Goal: Information Seeking & Learning: Learn about a topic

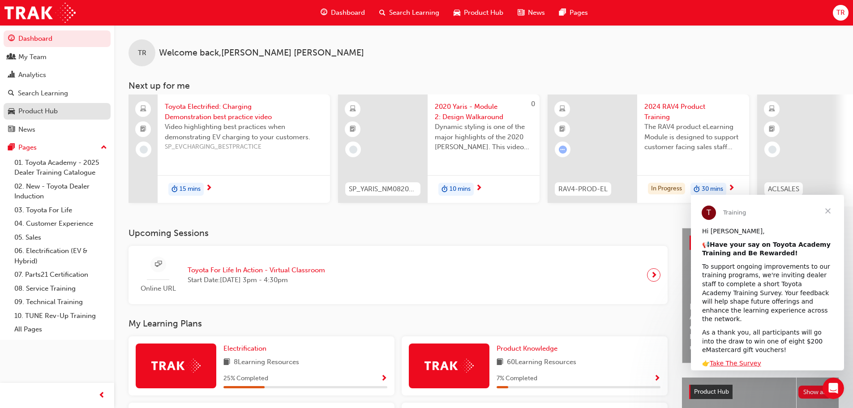
click at [47, 111] on div "Product Hub" at bounding box center [37, 111] width 39 height 10
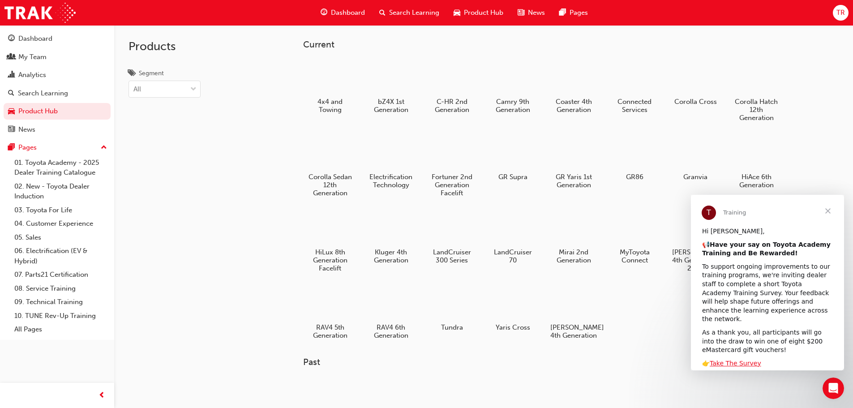
click at [827, 208] on span "Close" at bounding box center [828, 211] width 32 height 32
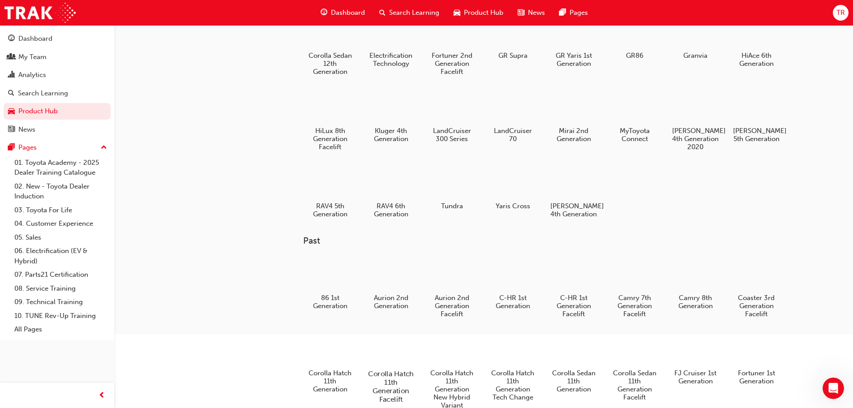
scroll to position [179, 0]
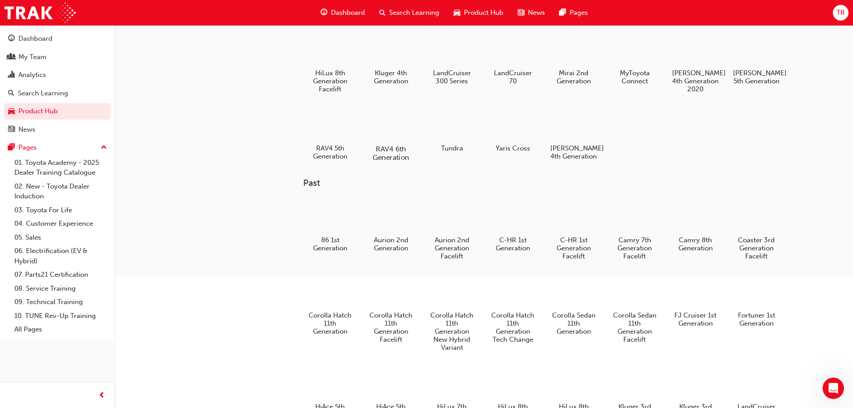
click at [397, 120] on div at bounding box center [391, 122] width 50 height 35
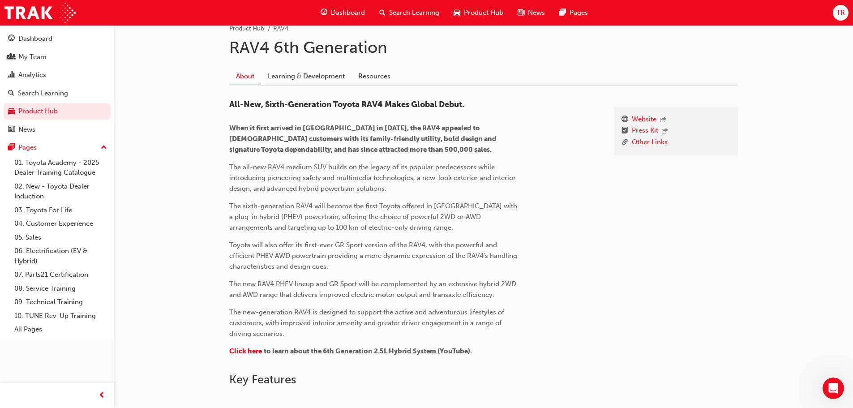
scroll to position [179, 0]
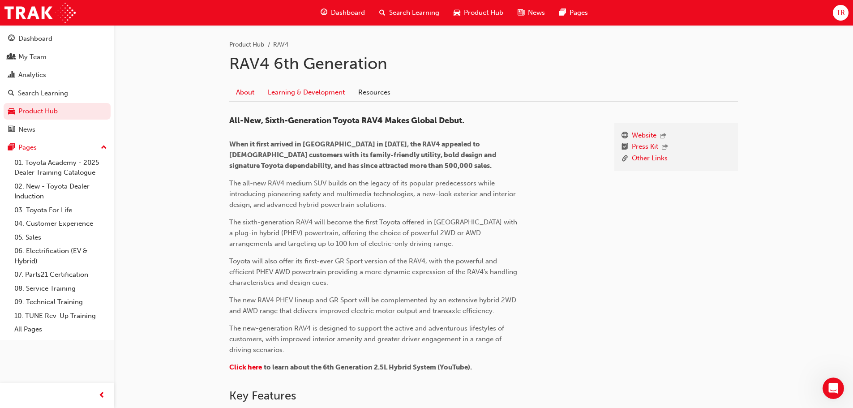
click at [315, 94] on link "Learning & Development" at bounding box center [306, 92] width 91 height 17
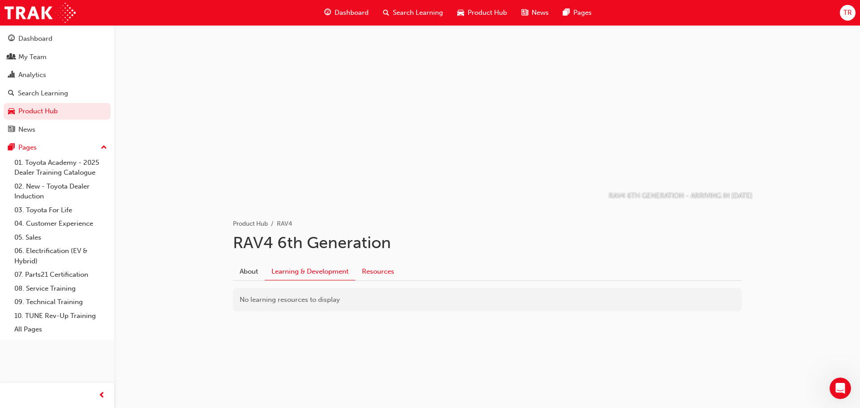
click at [371, 272] on link "Resources" at bounding box center [378, 271] width 46 height 17
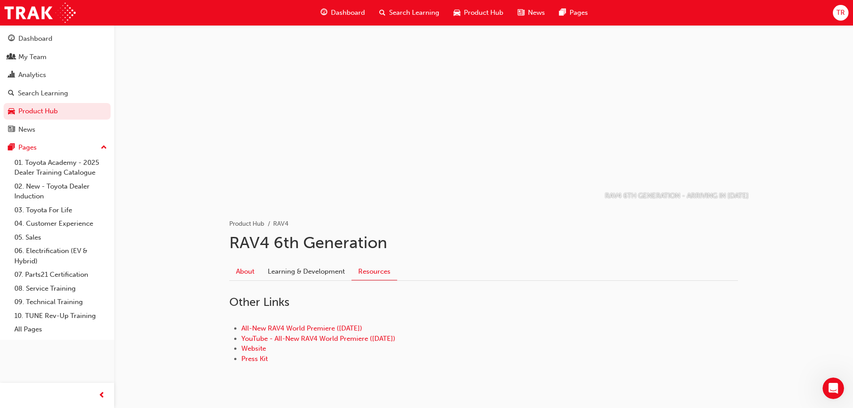
drag, startPoint x: 242, startPoint y: 279, endPoint x: 246, endPoint y: 275, distance: 5.4
click at [243, 279] on link "About" at bounding box center [245, 271] width 32 height 17
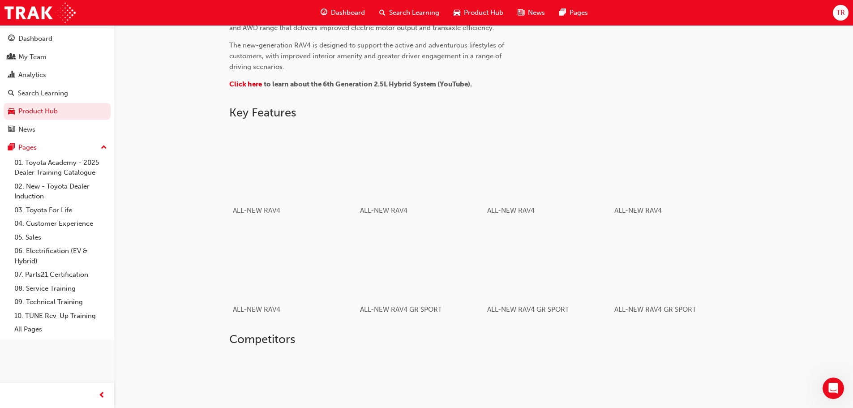
scroll to position [448, 0]
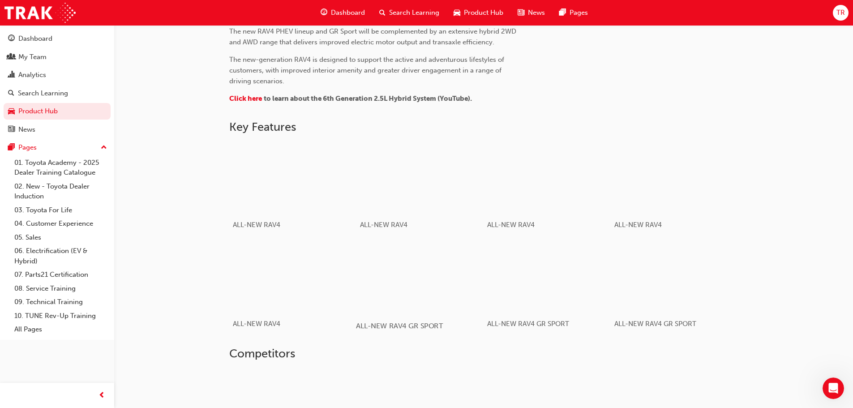
click at [400, 274] on div "button" at bounding box center [420, 277] width 128 height 72
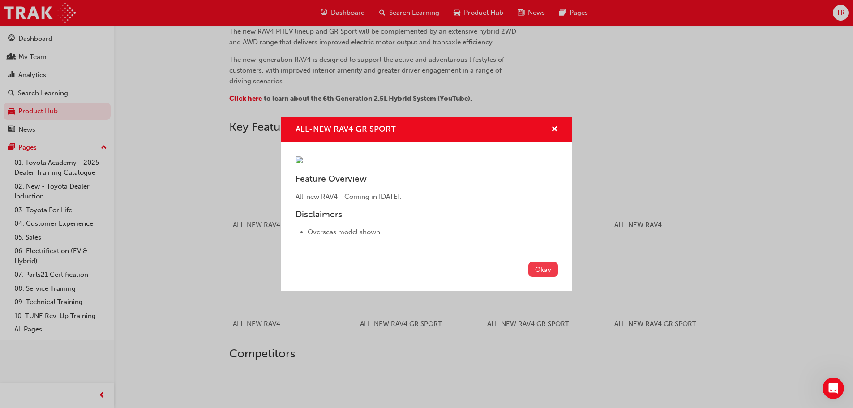
click at [537, 277] on button "Okay" at bounding box center [544, 269] width 30 height 15
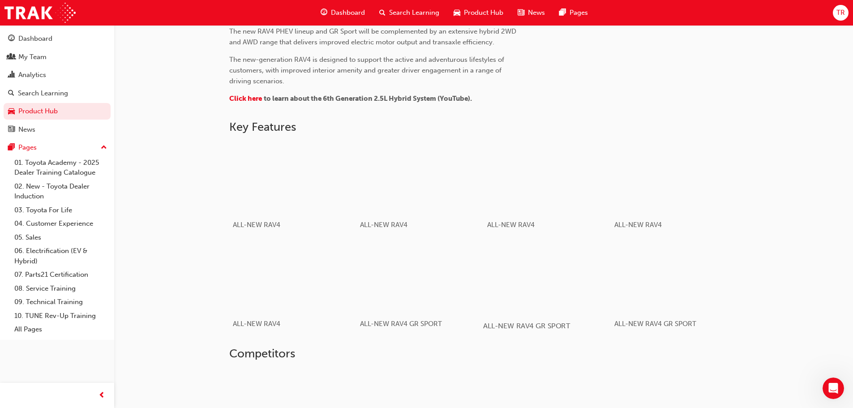
click at [554, 284] on div "button" at bounding box center [547, 277] width 128 height 72
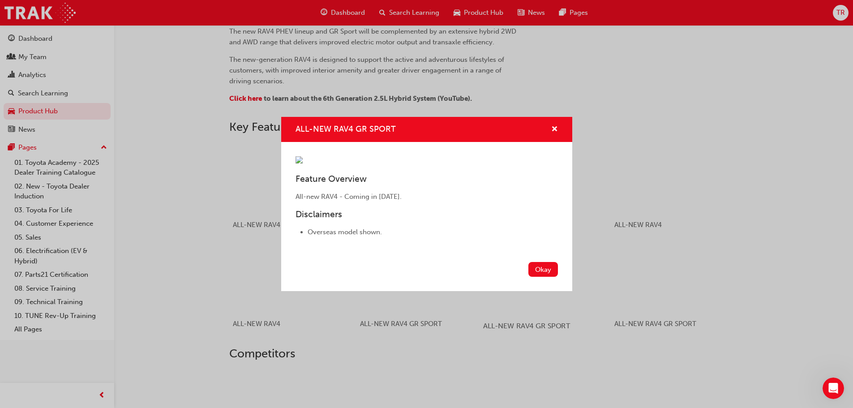
click at [548, 277] on button "Okay" at bounding box center [544, 269] width 30 height 15
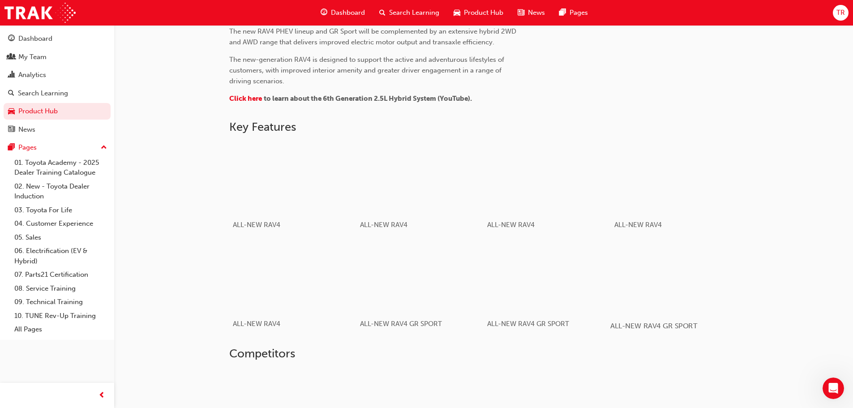
click at [680, 284] on div "button" at bounding box center [675, 277] width 128 height 72
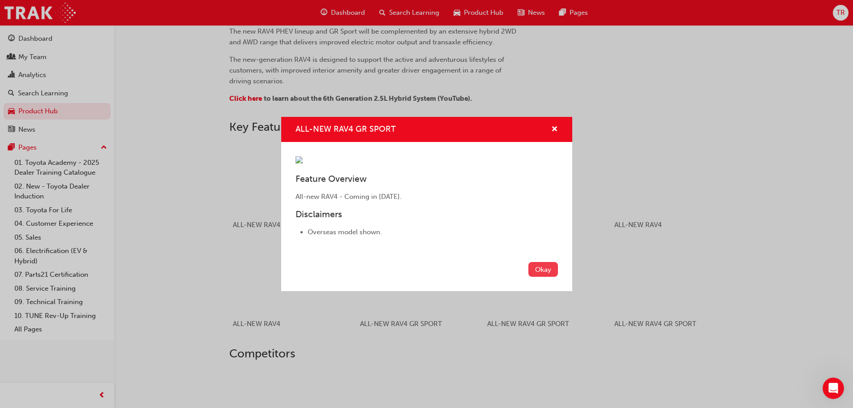
click at [542, 277] on button "Okay" at bounding box center [544, 269] width 30 height 15
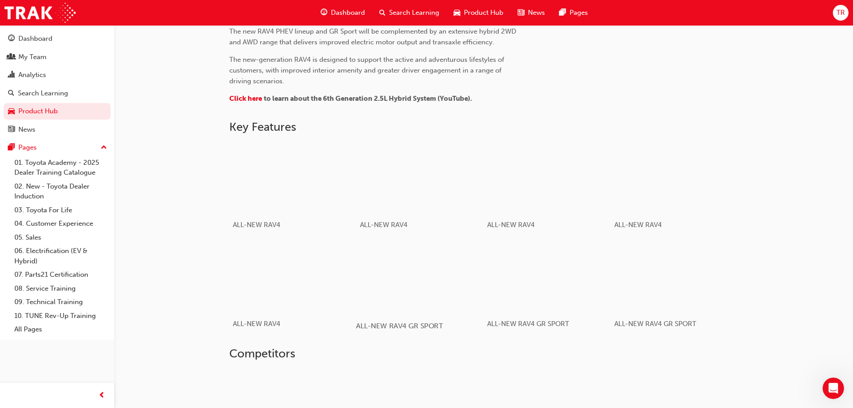
click at [449, 286] on div "button" at bounding box center [420, 277] width 128 height 72
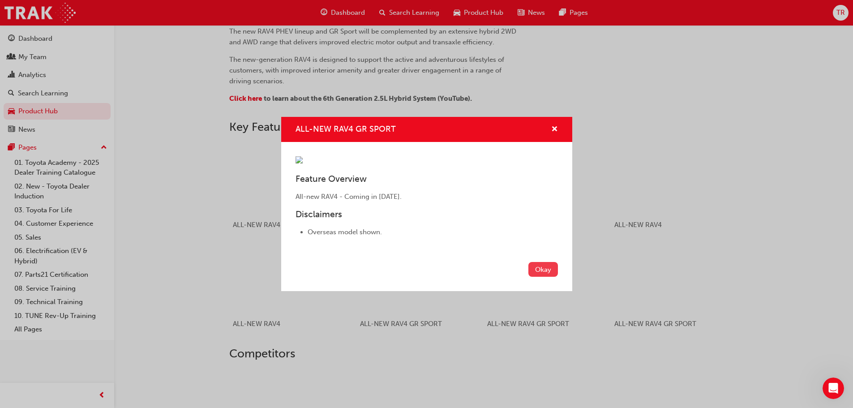
click at [547, 277] on button "Okay" at bounding box center [544, 269] width 30 height 15
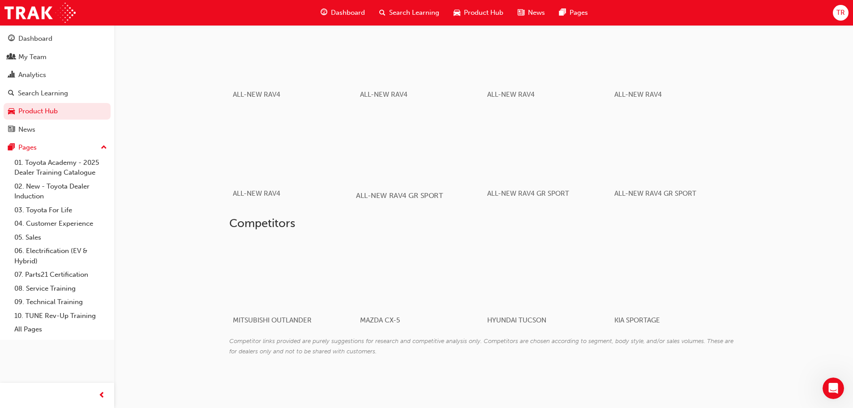
scroll to position [489, 0]
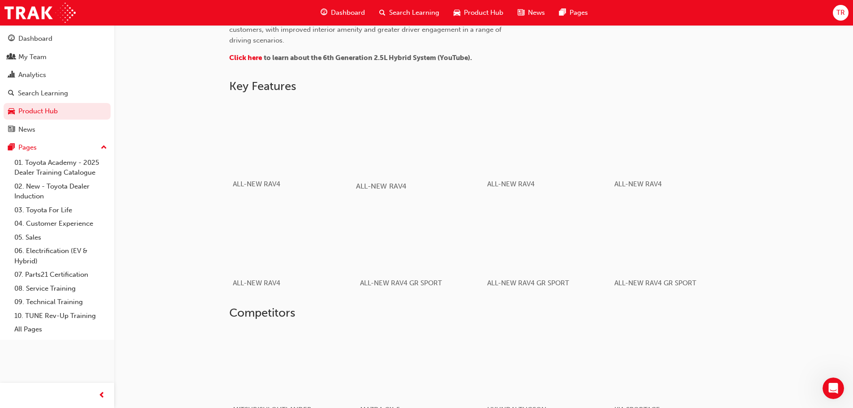
click at [432, 138] on div "button" at bounding box center [420, 137] width 128 height 72
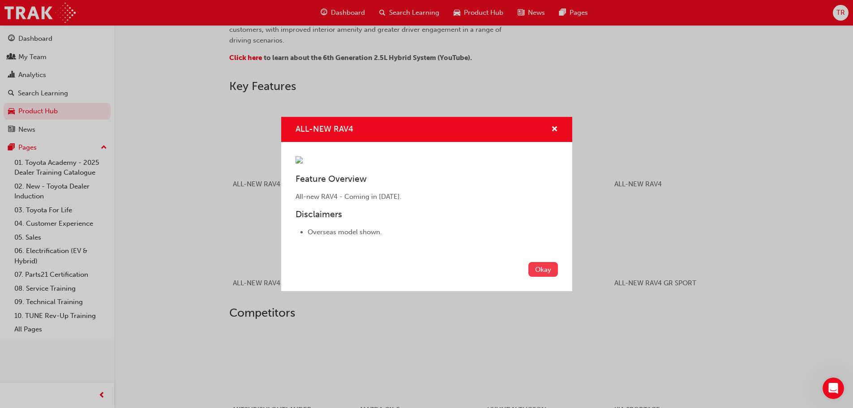
click at [540, 277] on button "Okay" at bounding box center [544, 269] width 30 height 15
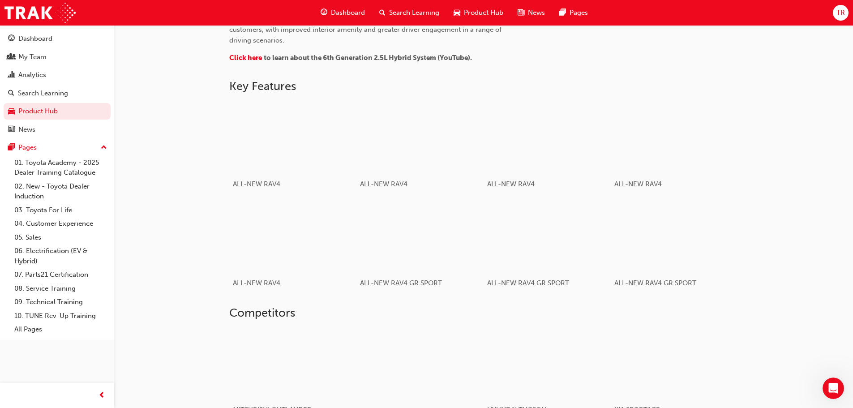
scroll to position [399, 0]
